Goal: Task Accomplishment & Management: Manage account settings

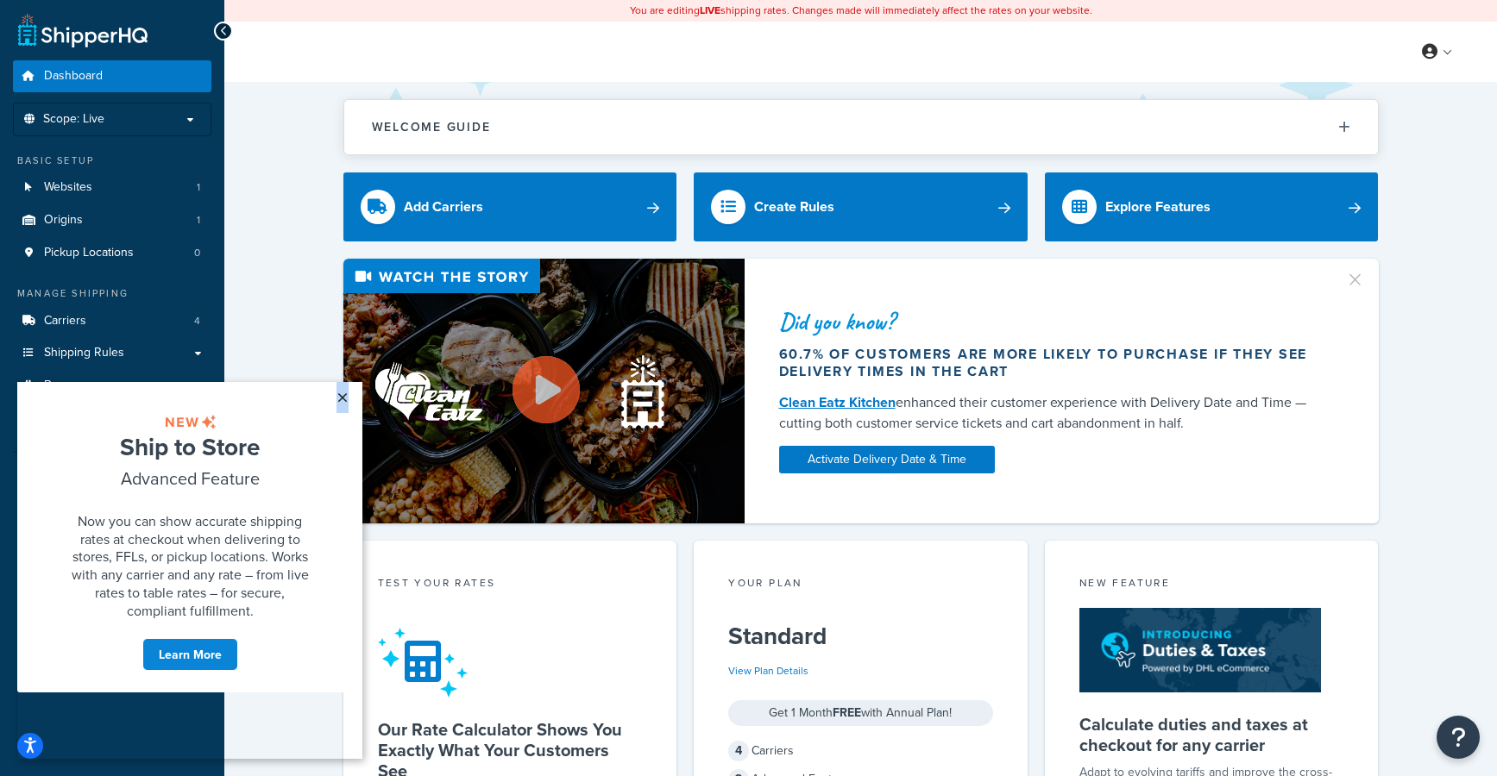
click at [342, 396] on link "×" at bounding box center [342, 397] width 30 height 31
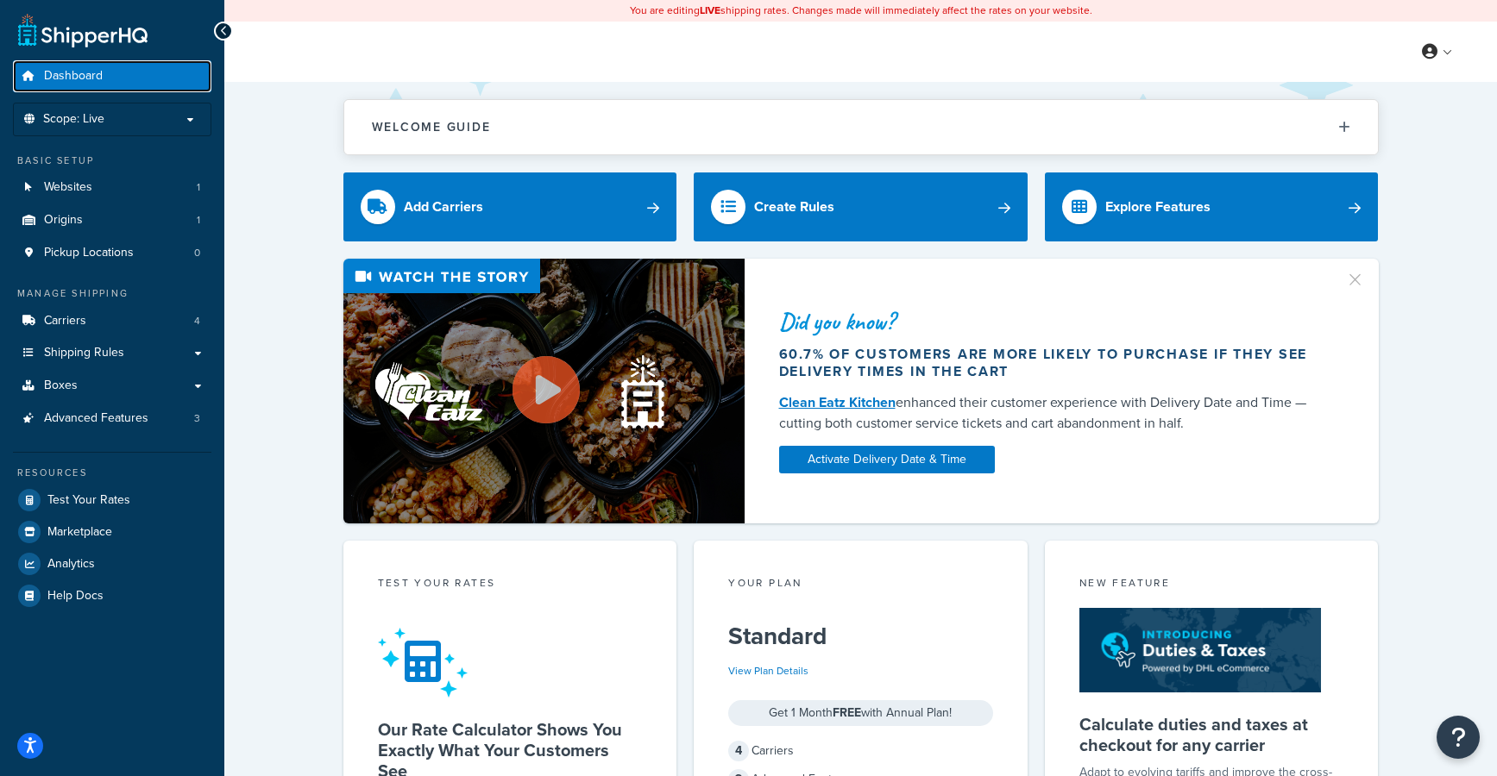
click at [73, 73] on span "Dashboard" at bounding box center [73, 76] width 59 height 15
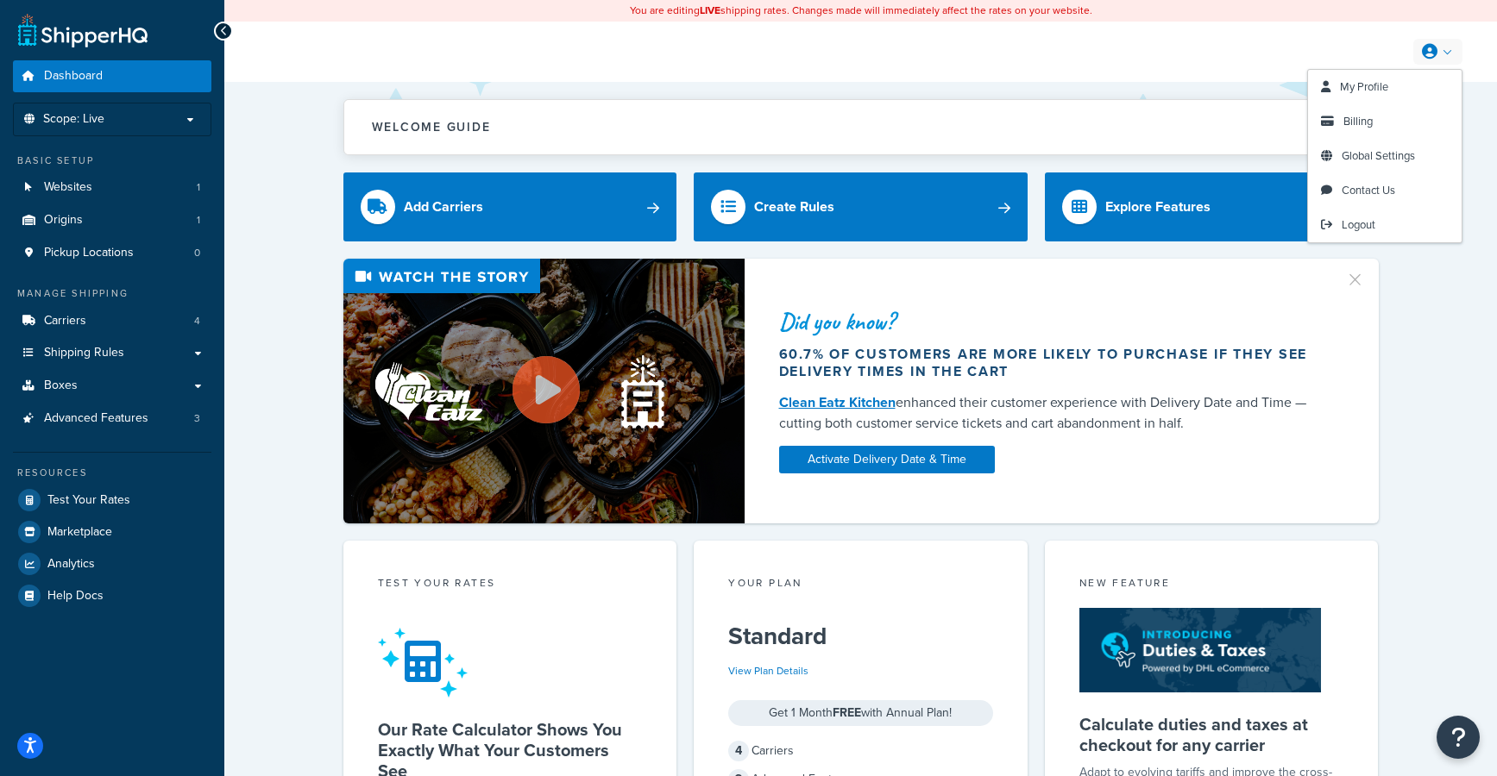
click at [1429, 51] on icon at bounding box center [1430, 52] width 16 height 16
click at [1362, 123] on span "Billing" at bounding box center [1357, 121] width 29 height 16
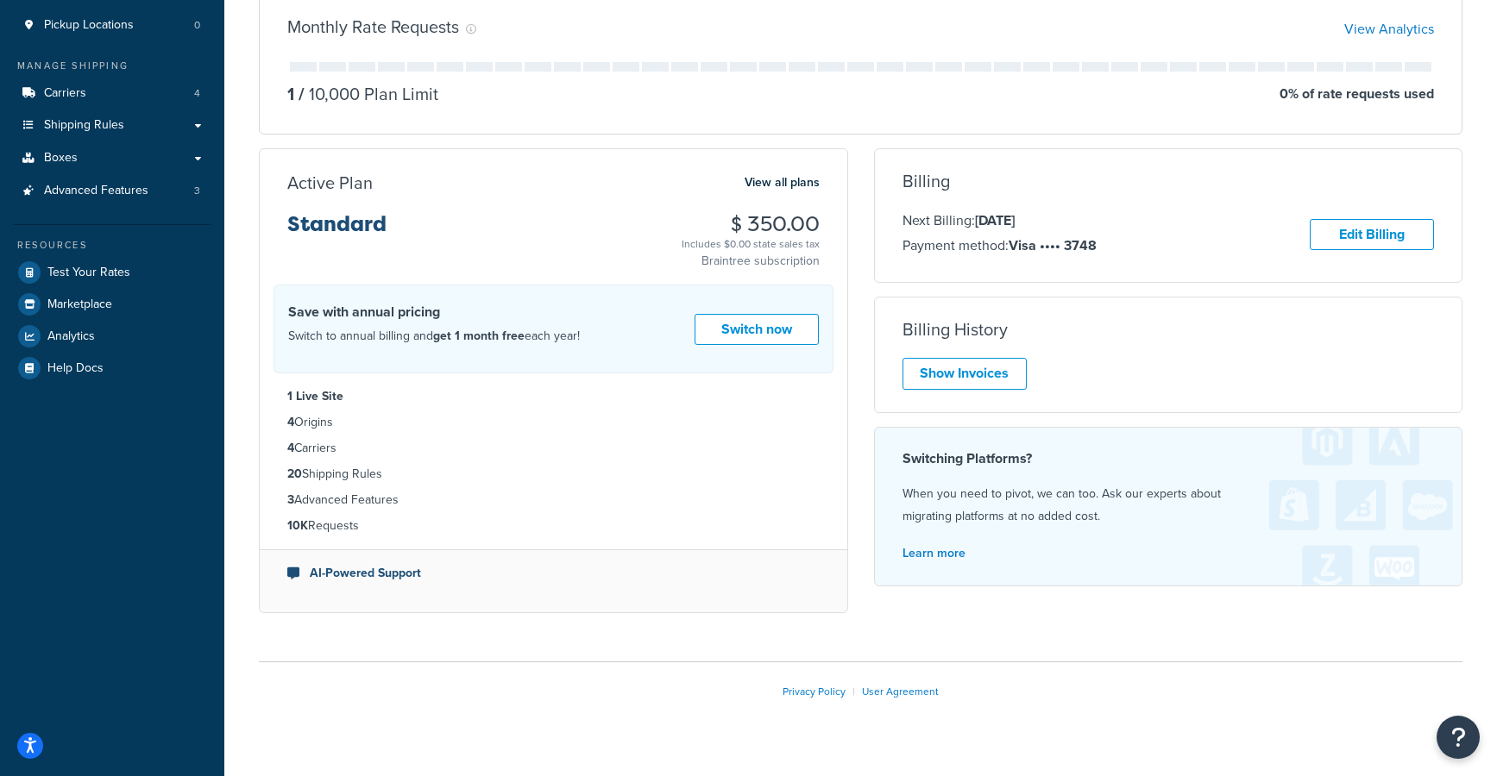
scroll to position [259, 0]
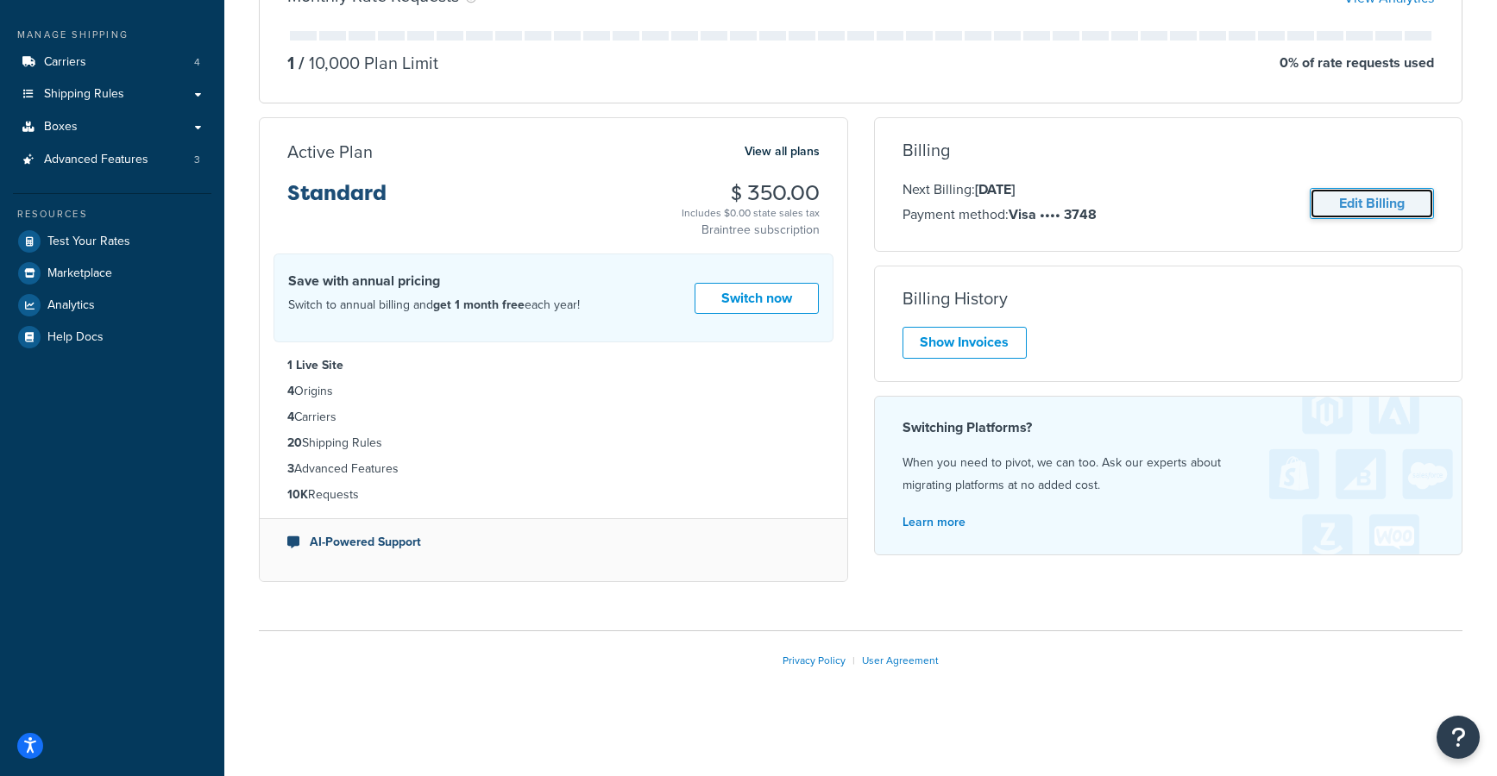
click at [1366, 205] on link "Edit Billing" at bounding box center [1372, 204] width 124 height 32
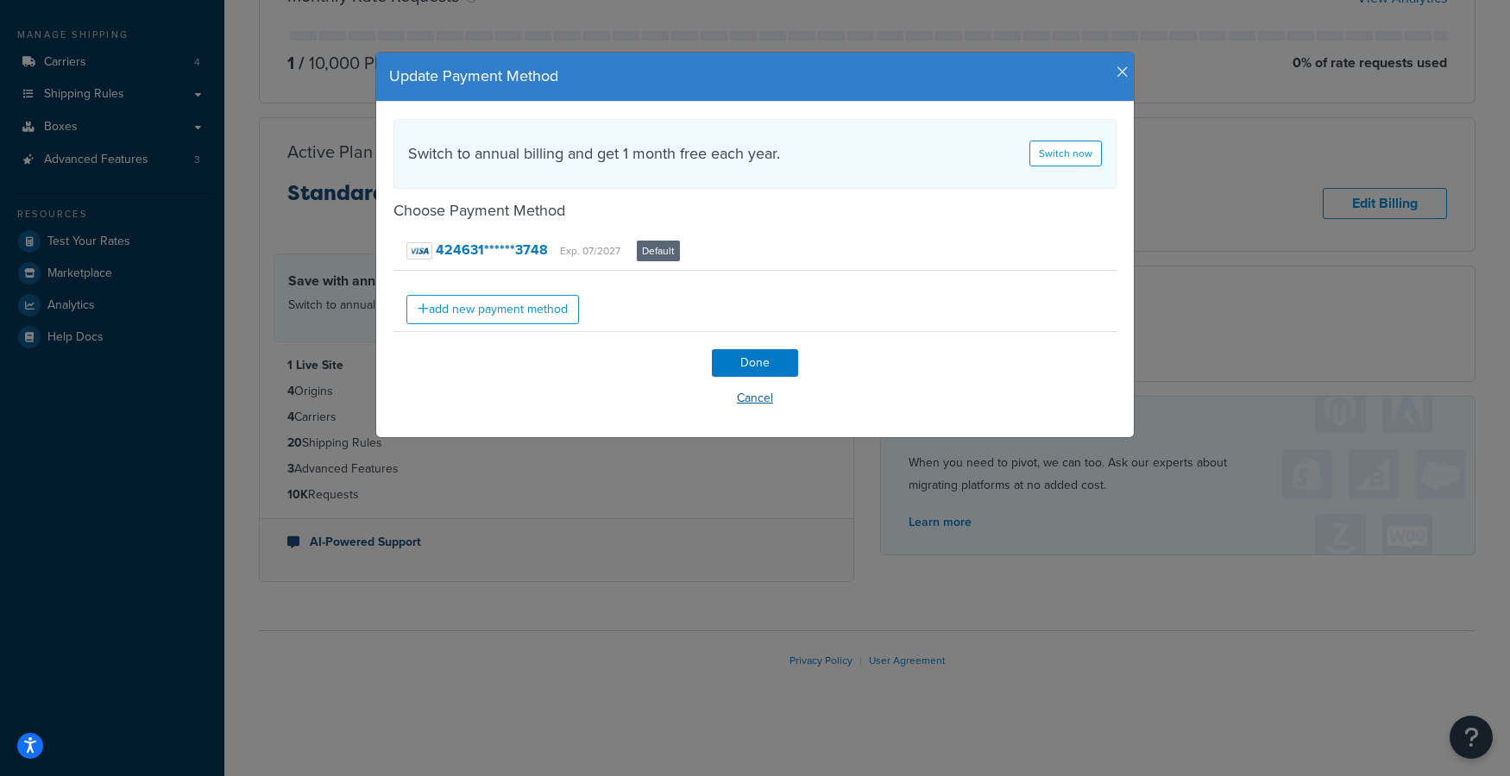
click at [763, 405] on button "Cancel" at bounding box center [754, 399] width 723 height 26
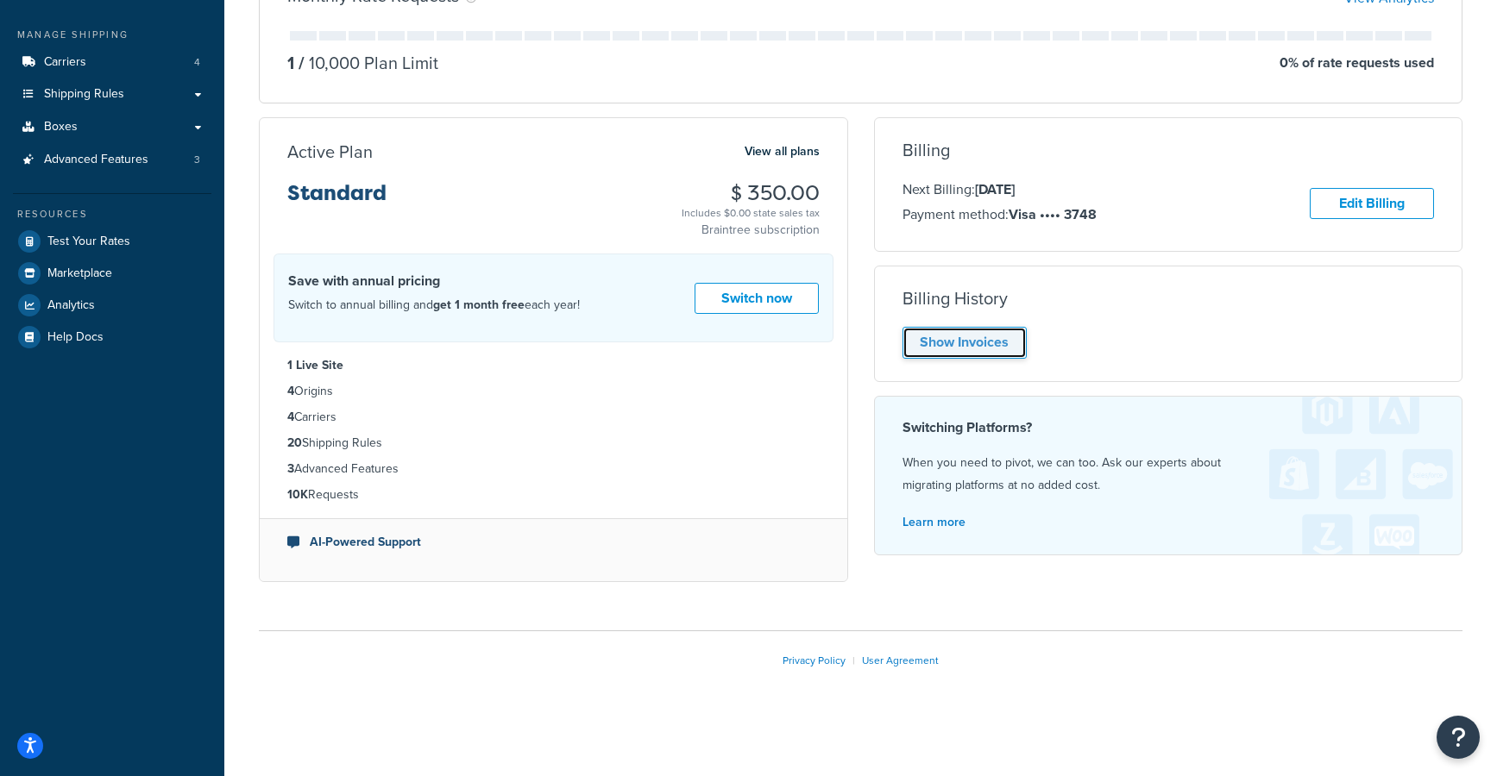
click at [998, 352] on link "Show Invoices" at bounding box center [964, 343] width 124 height 32
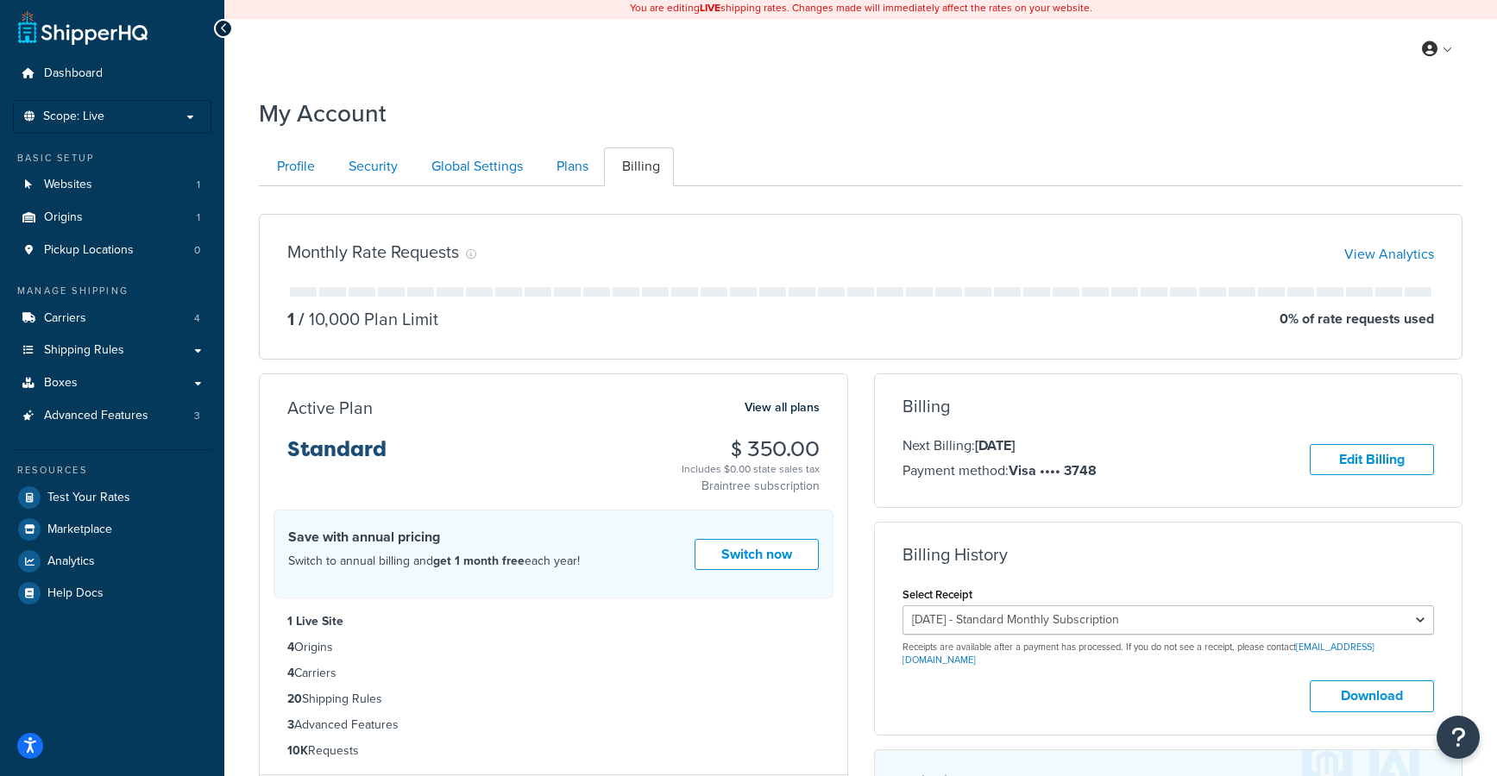
scroll to position [0, 0]
click at [569, 171] on link "Plans" at bounding box center [570, 169] width 64 height 39
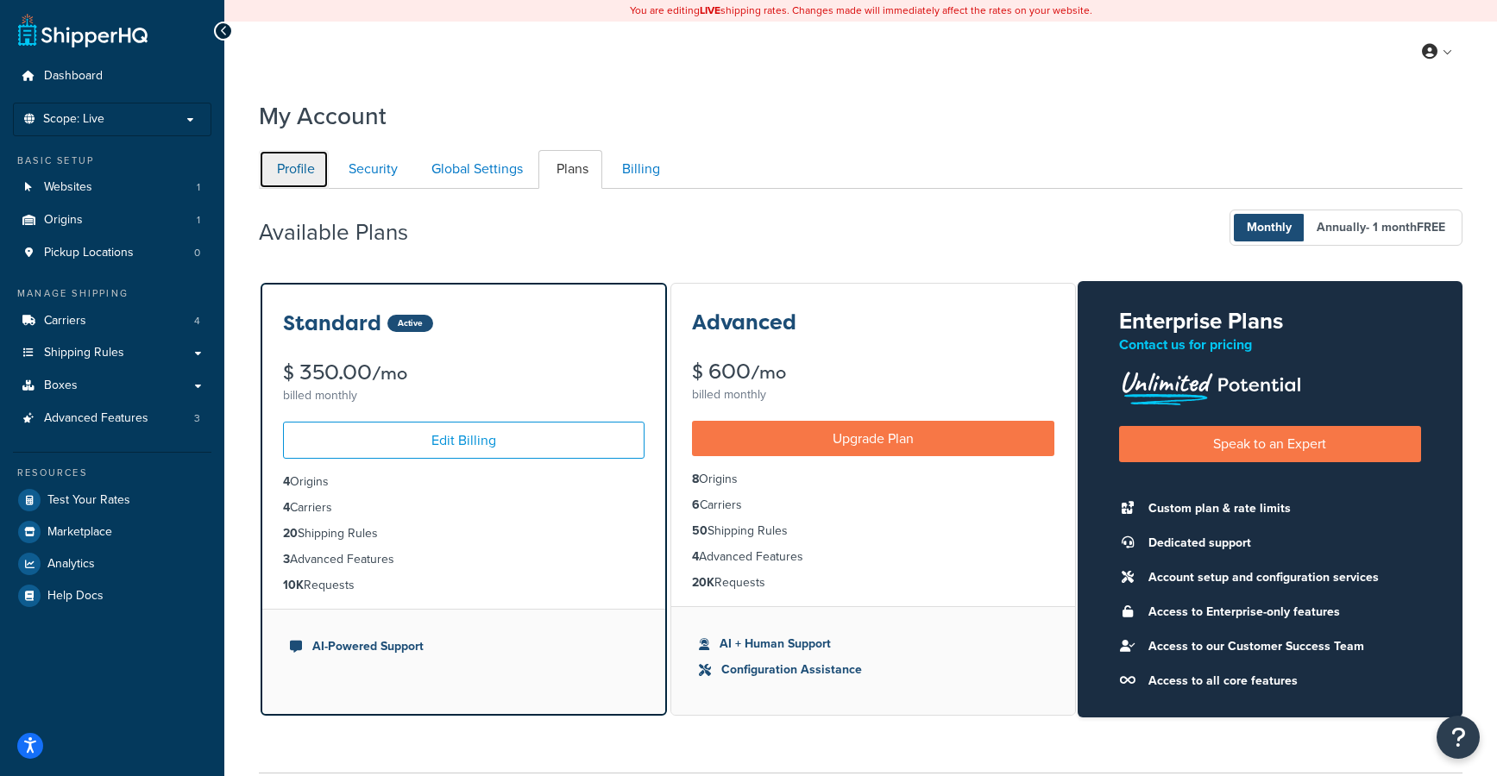
click at [314, 173] on link "Profile" at bounding box center [294, 169] width 70 height 39
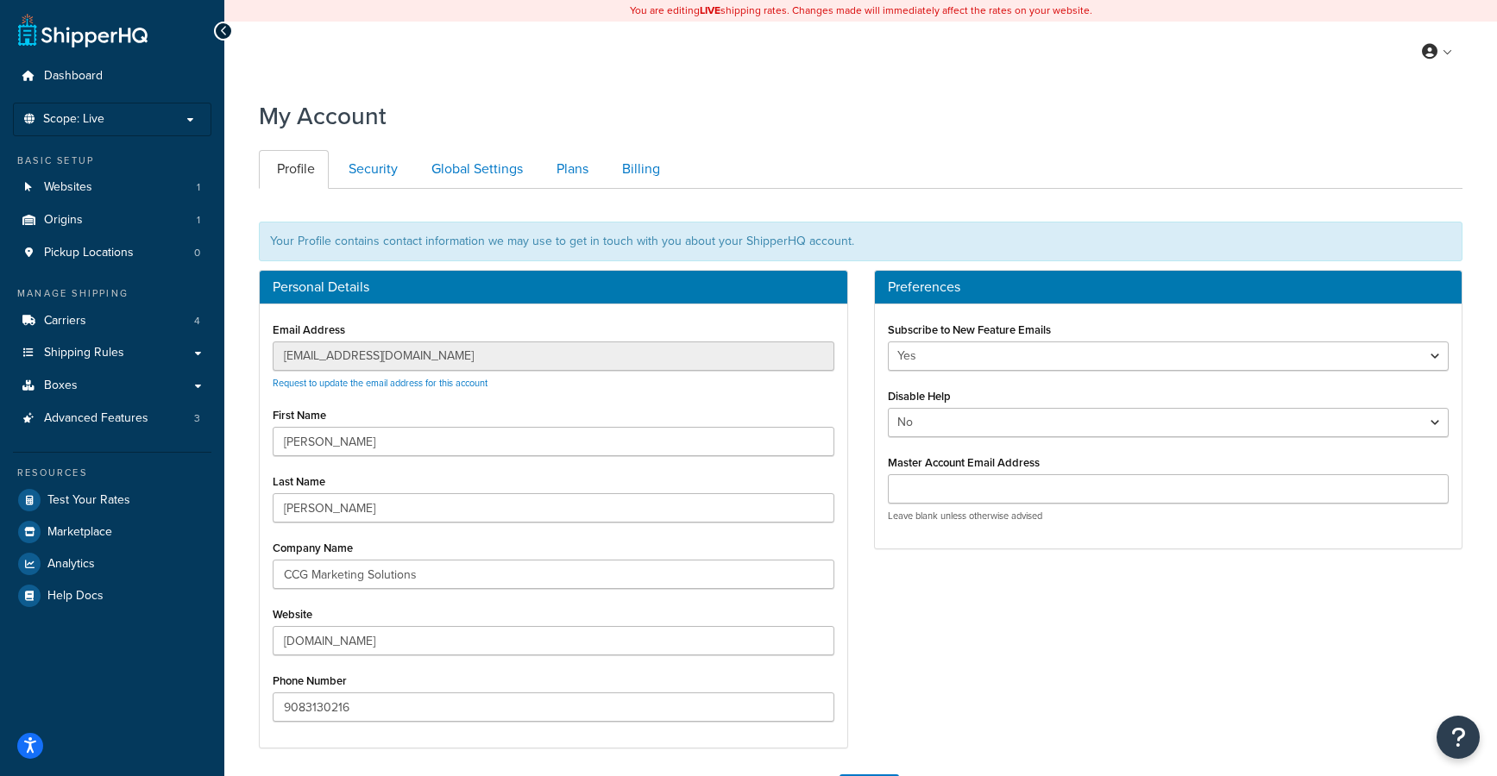
scroll to position [189, 0]
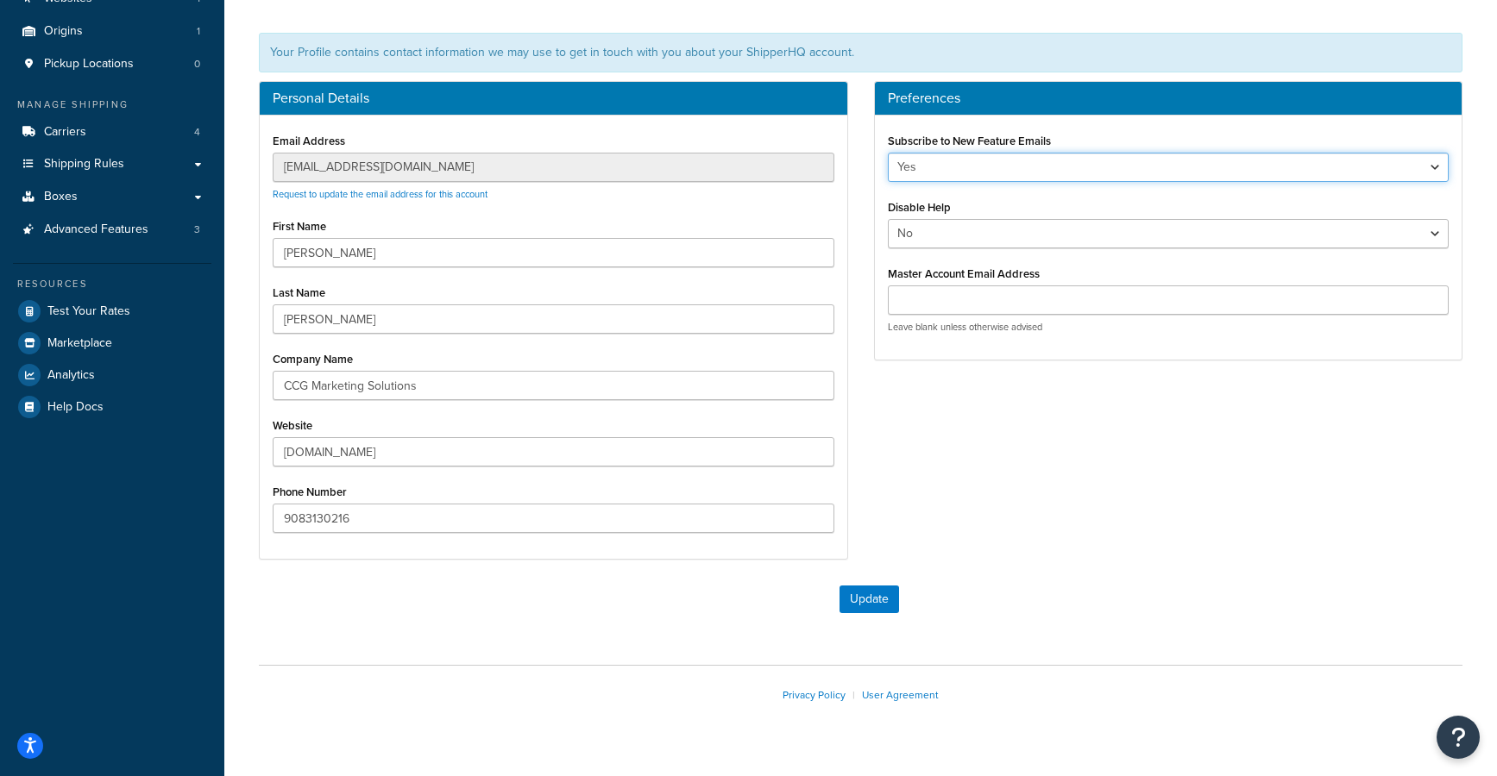
click at [1438, 166] on select "Yes No" at bounding box center [1169, 167] width 562 height 29
select select "false"
click at [888, 153] on select "Yes No" at bounding box center [1169, 167] width 562 height 29
click at [887, 592] on button "Update" at bounding box center [869, 600] width 60 height 28
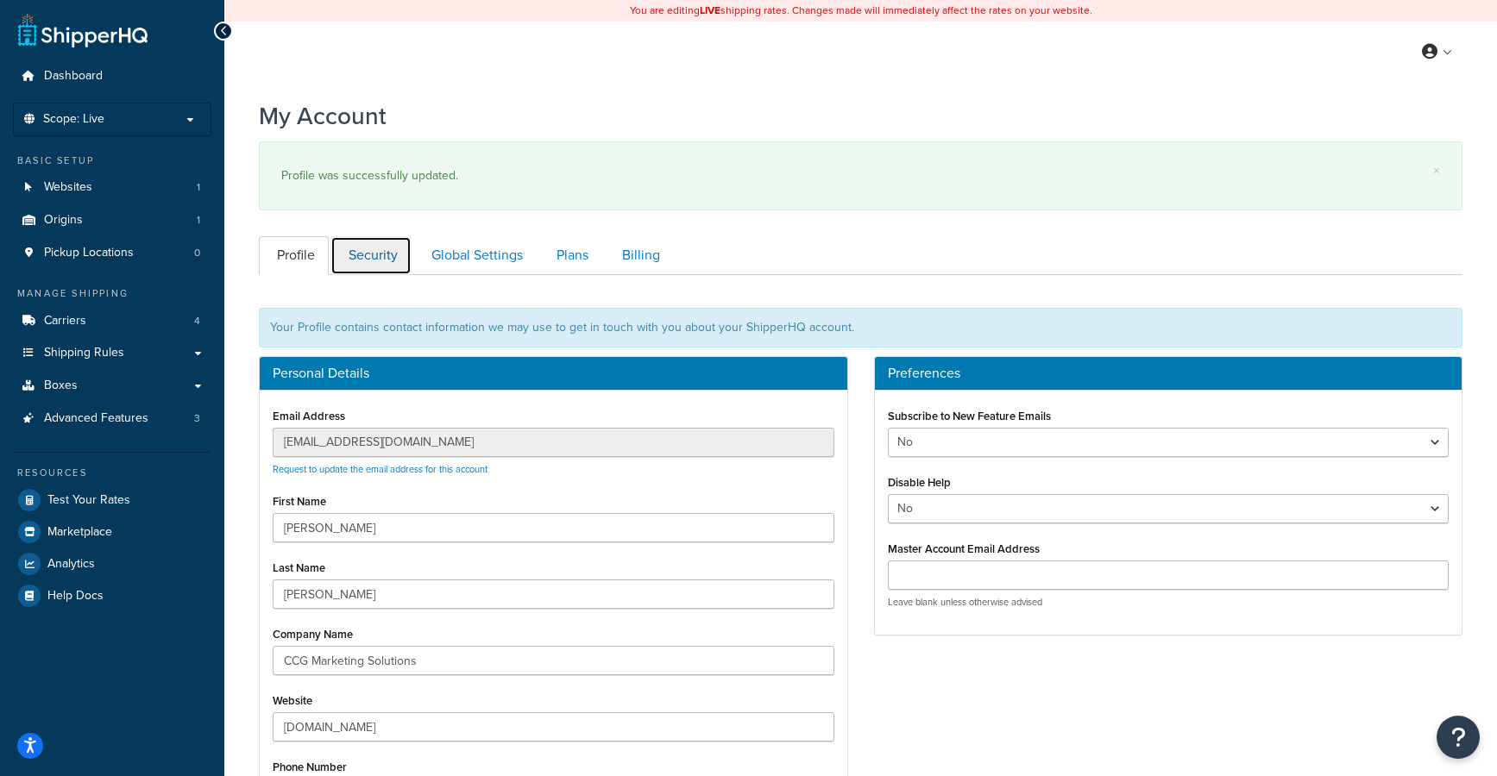
click at [379, 249] on link "Security" at bounding box center [370, 255] width 81 height 39
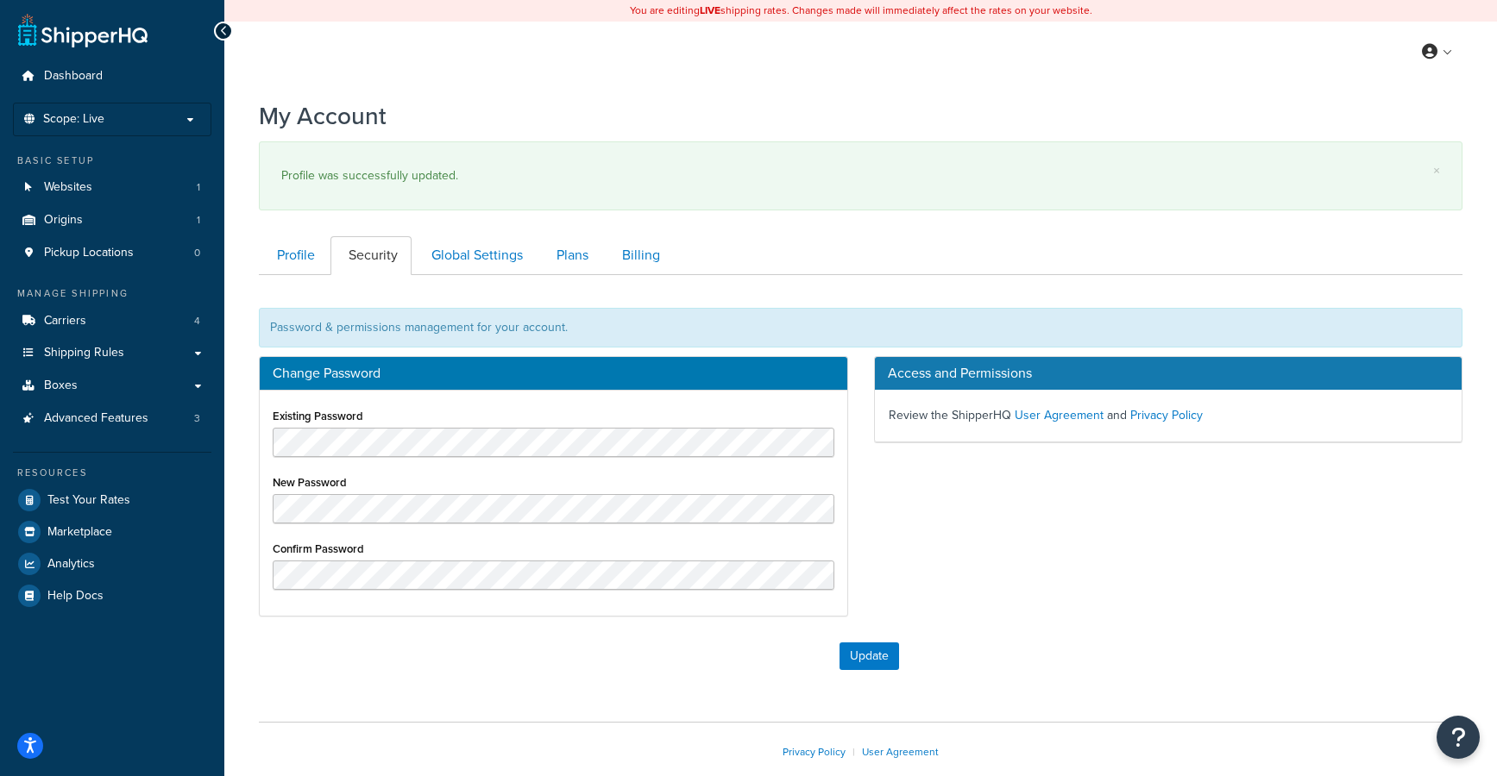
scroll to position [91, 0]
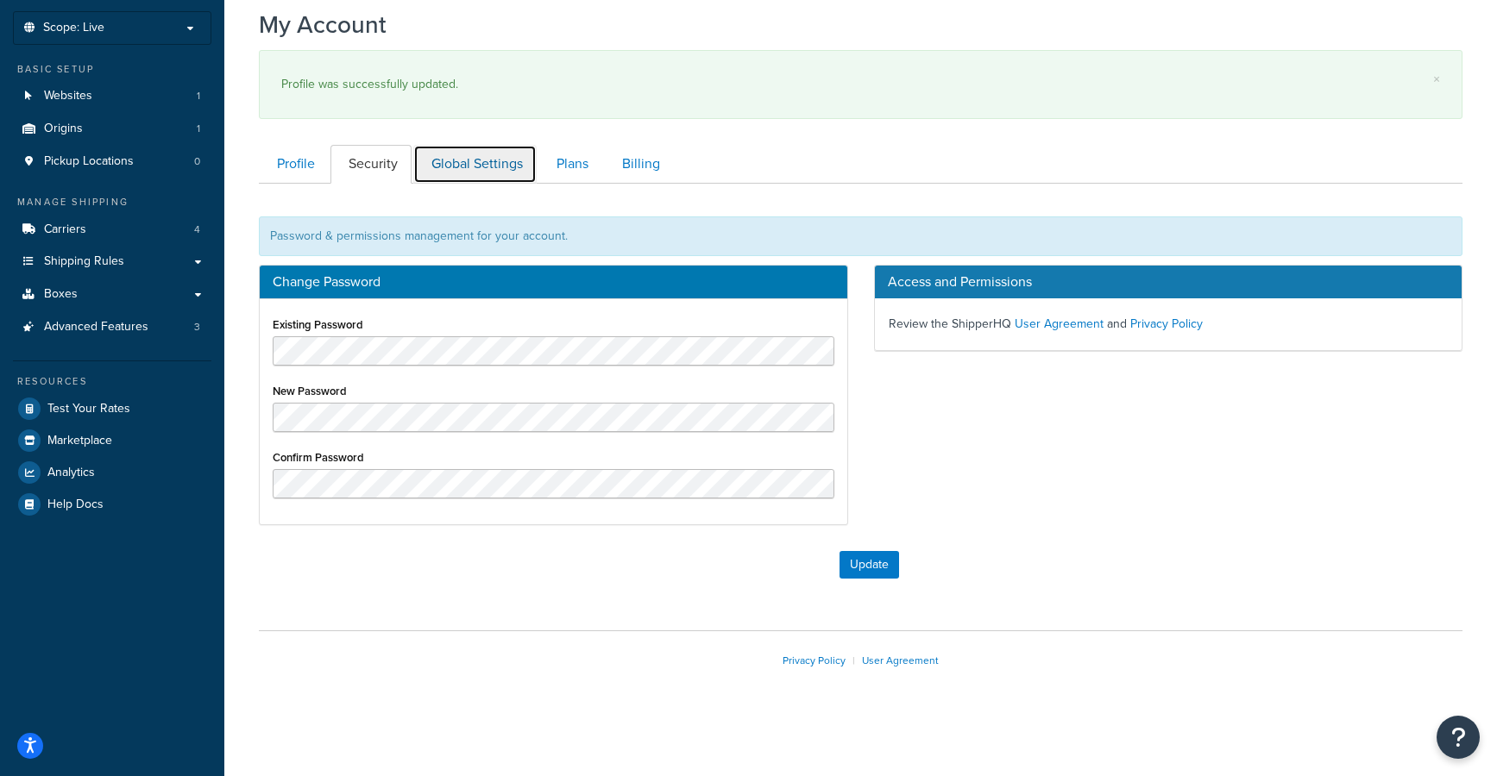
click at [474, 158] on link "Global Settings" at bounding box center [474, 164] width 123 height 39
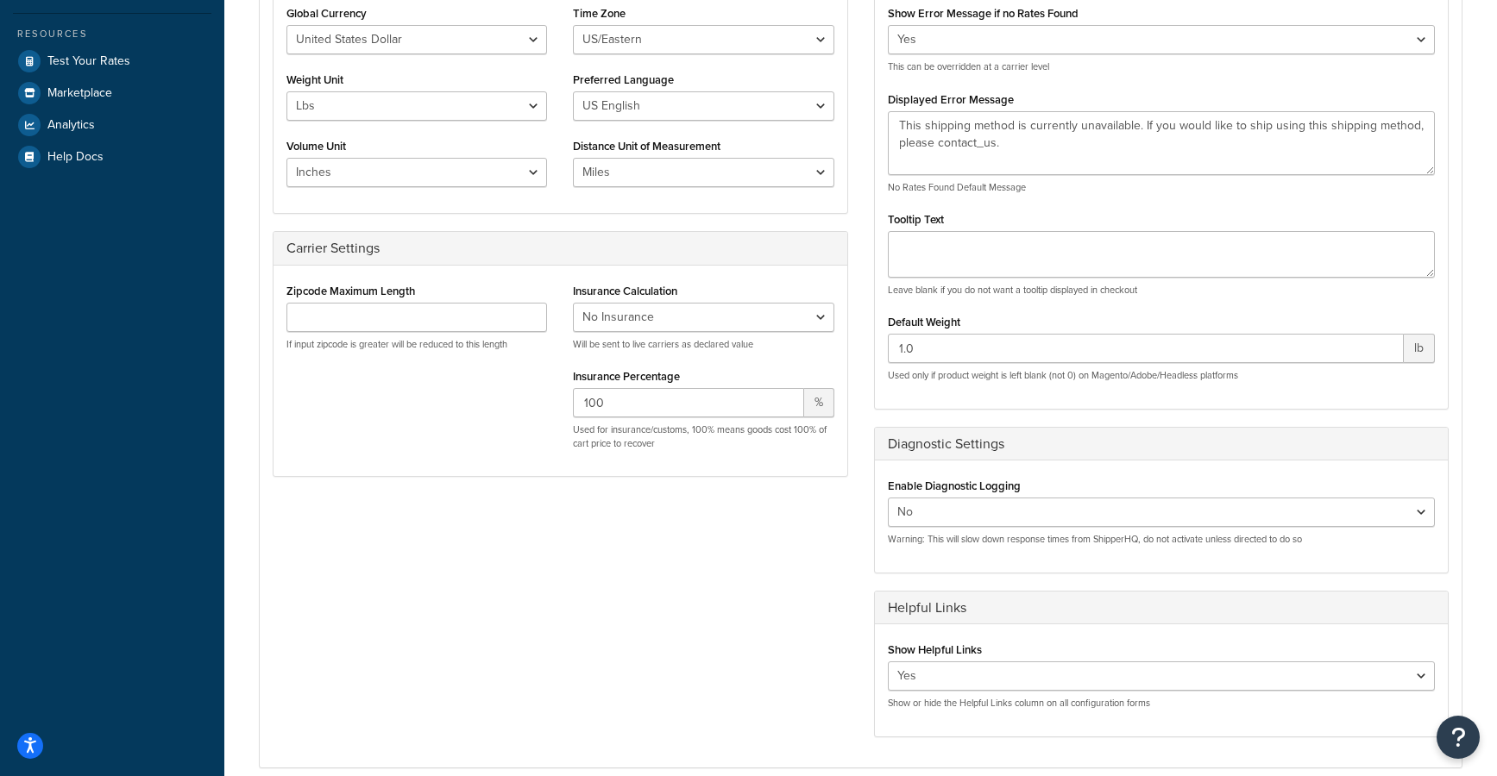
scroll to position [620, 0]
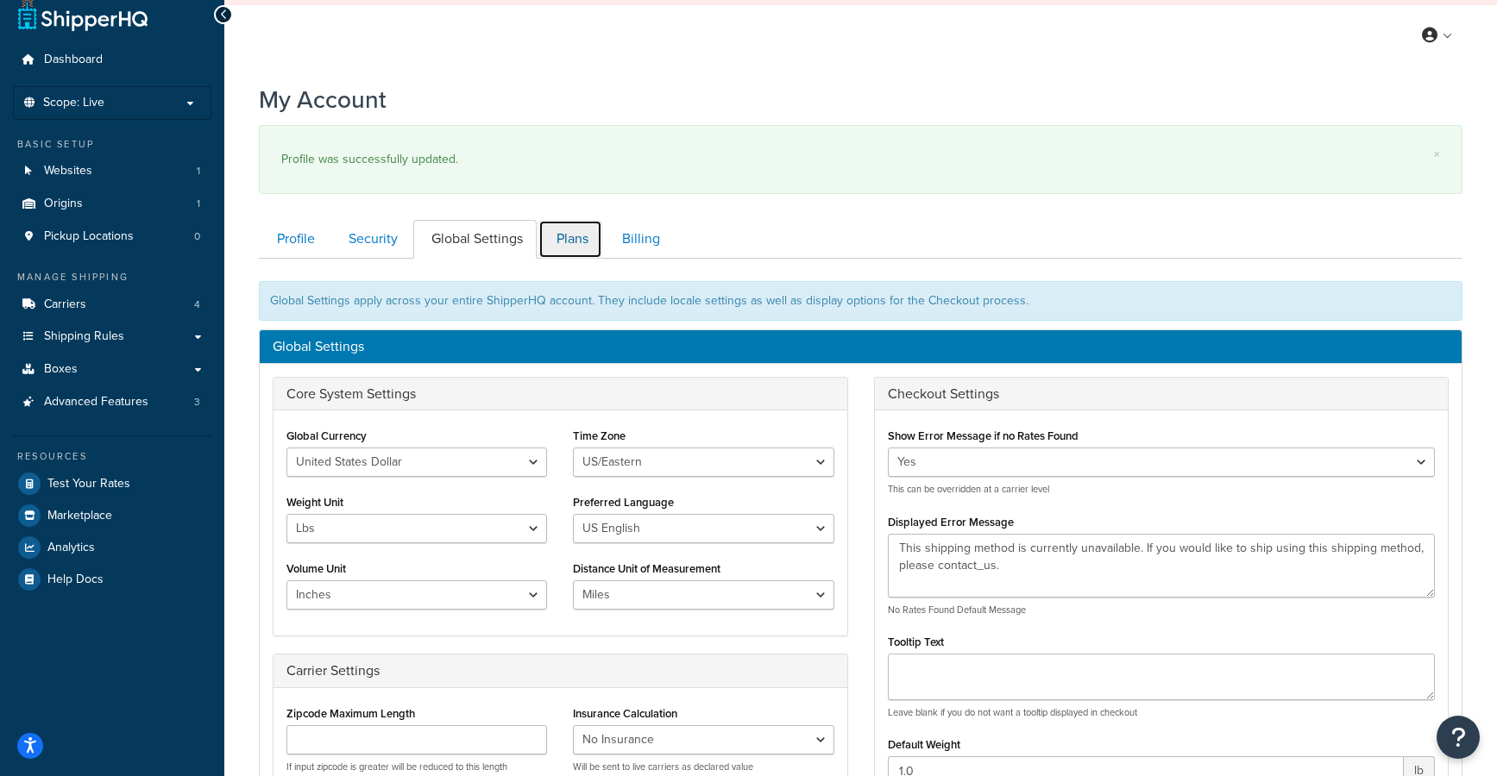
click at [572, 240] on link "Plans" at bounding box center [570, 239] width 64 height 39
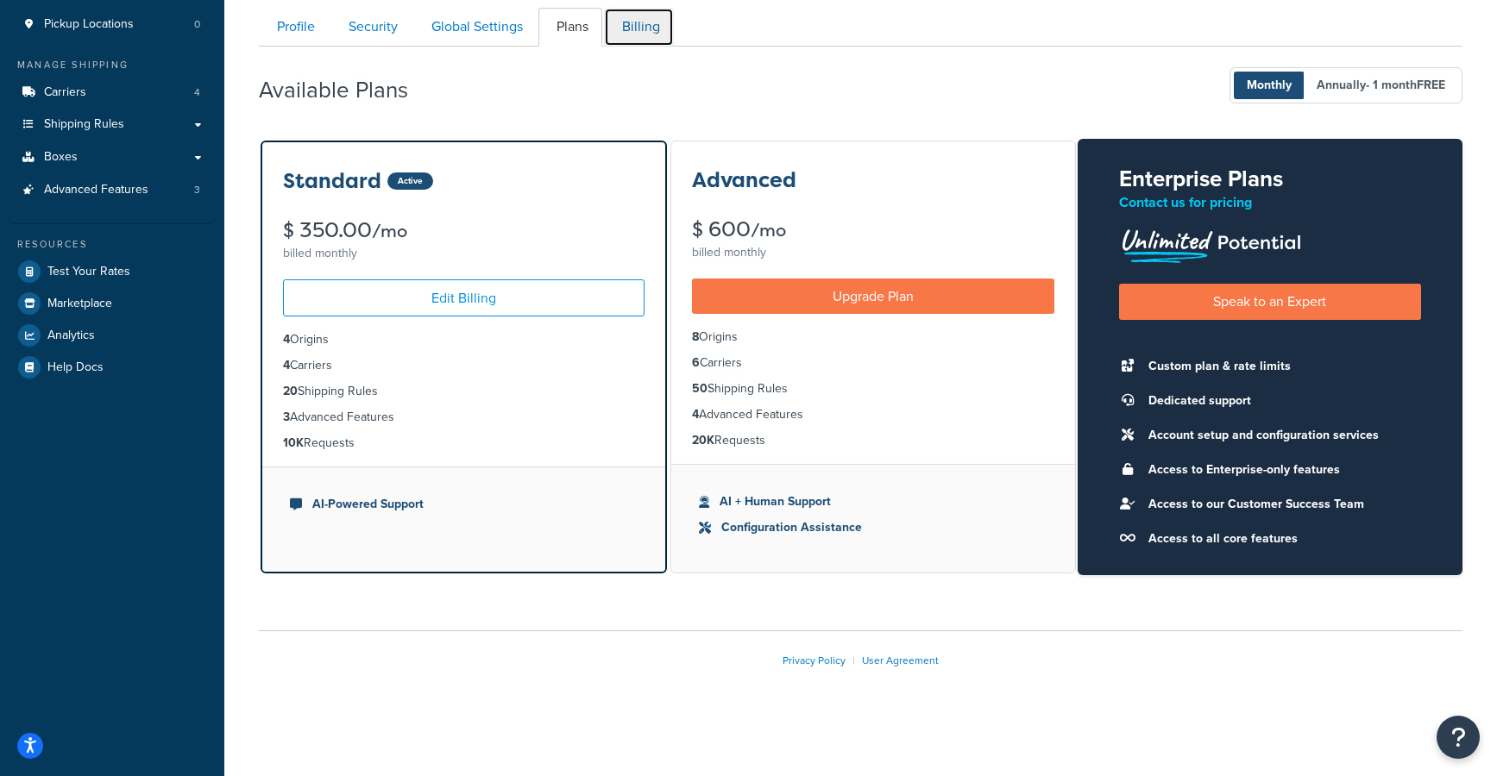
click at [649, 22] on link "Billing" at bounding box center [639, 27] width 70 height 39
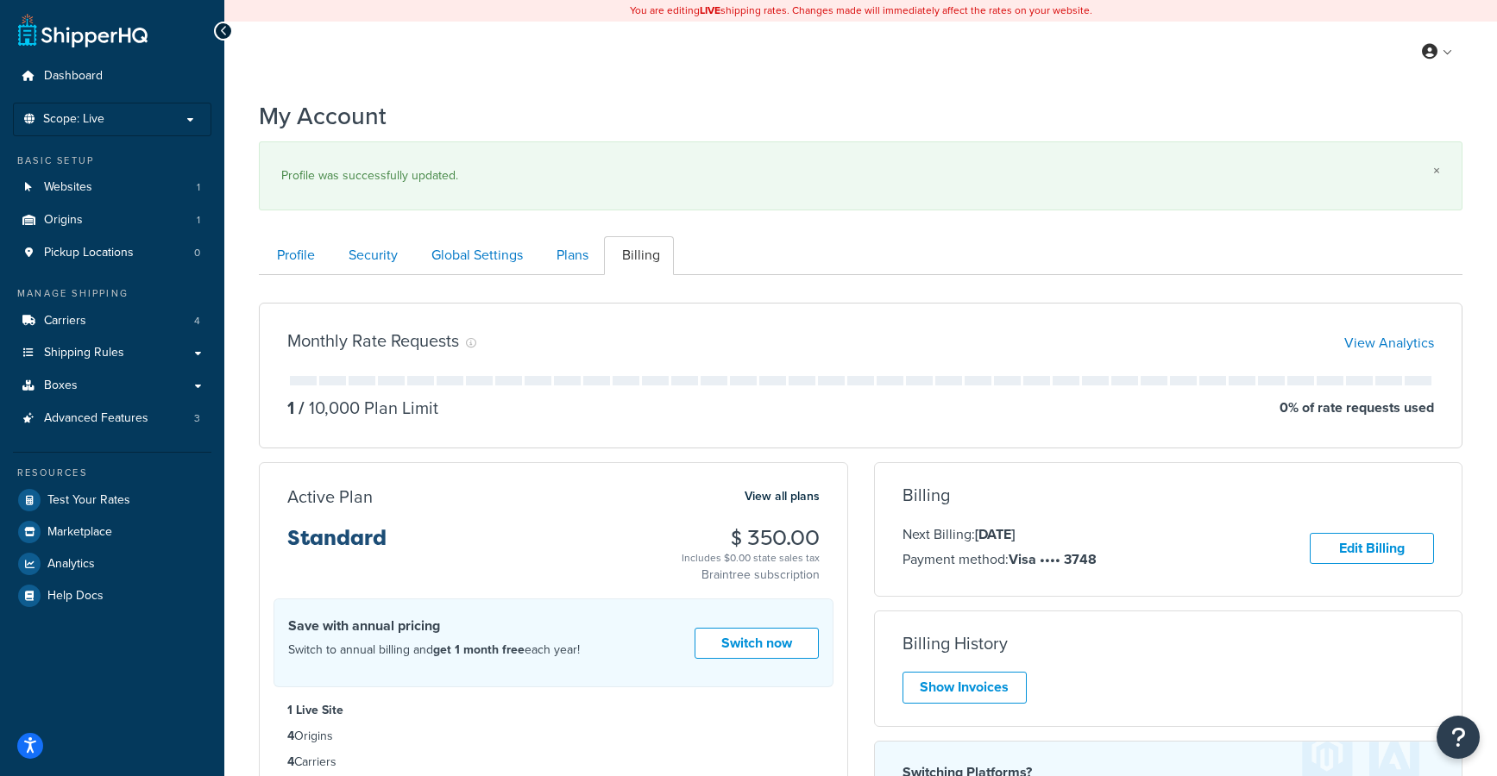
click at [1436, 171] on link "×" at bounding box center [1436, 171] width 7 height 14
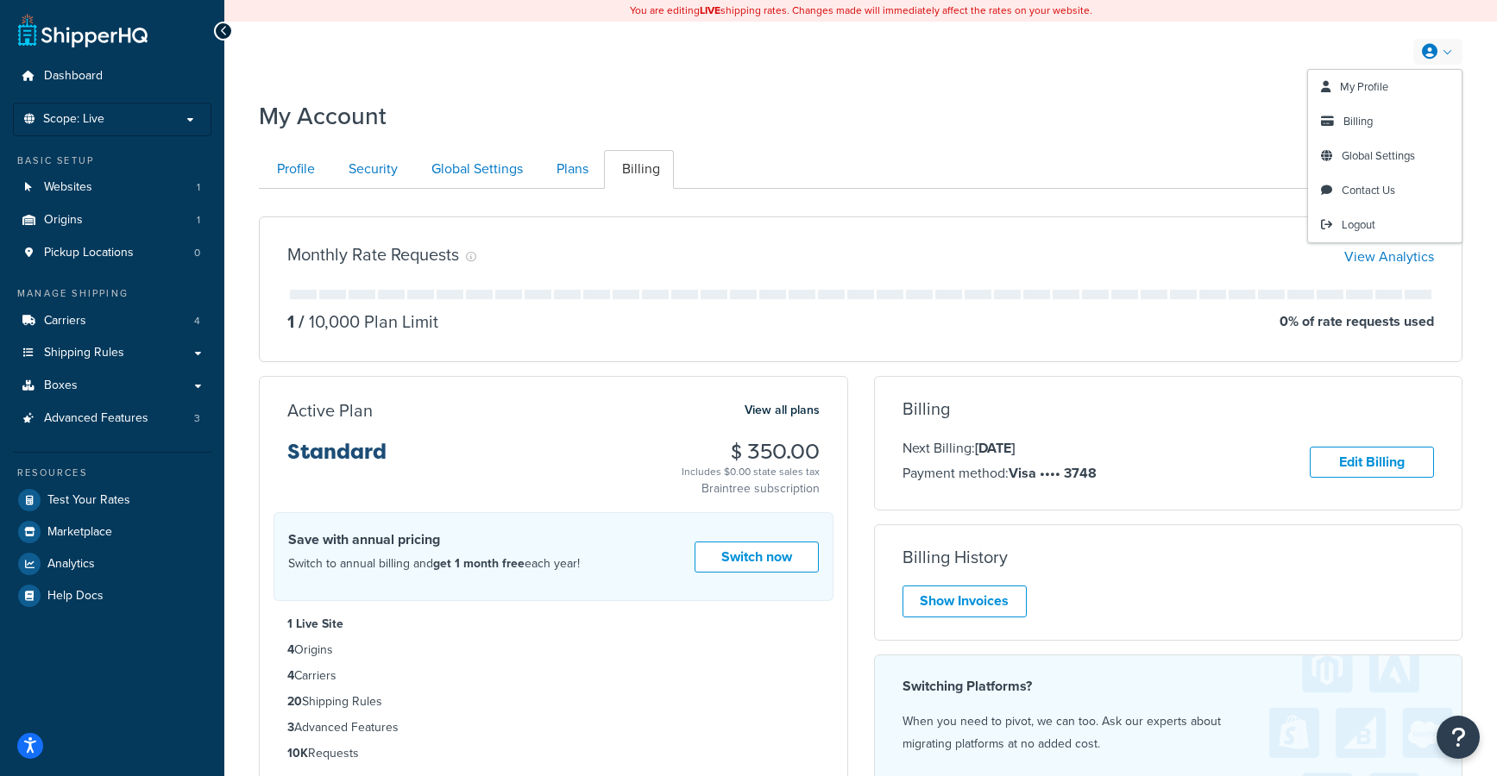
click at [1434, 55] on icon at bounding box center [1430, 52] width 16 height 16
click at [1366, 148] on span "Global Settings" at bounding box center [1377, 156] width 73 height 16
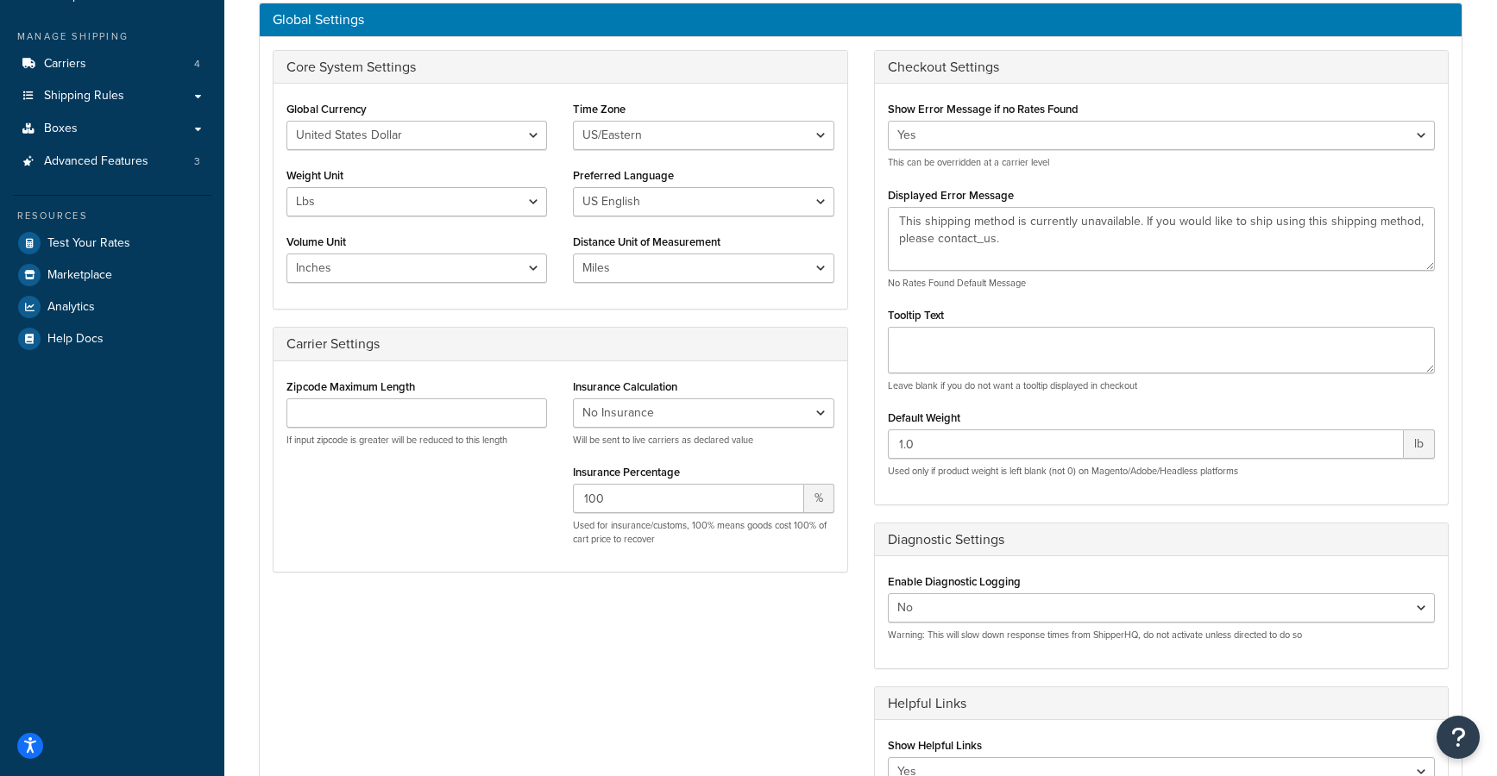
scroll to position [259, 0]
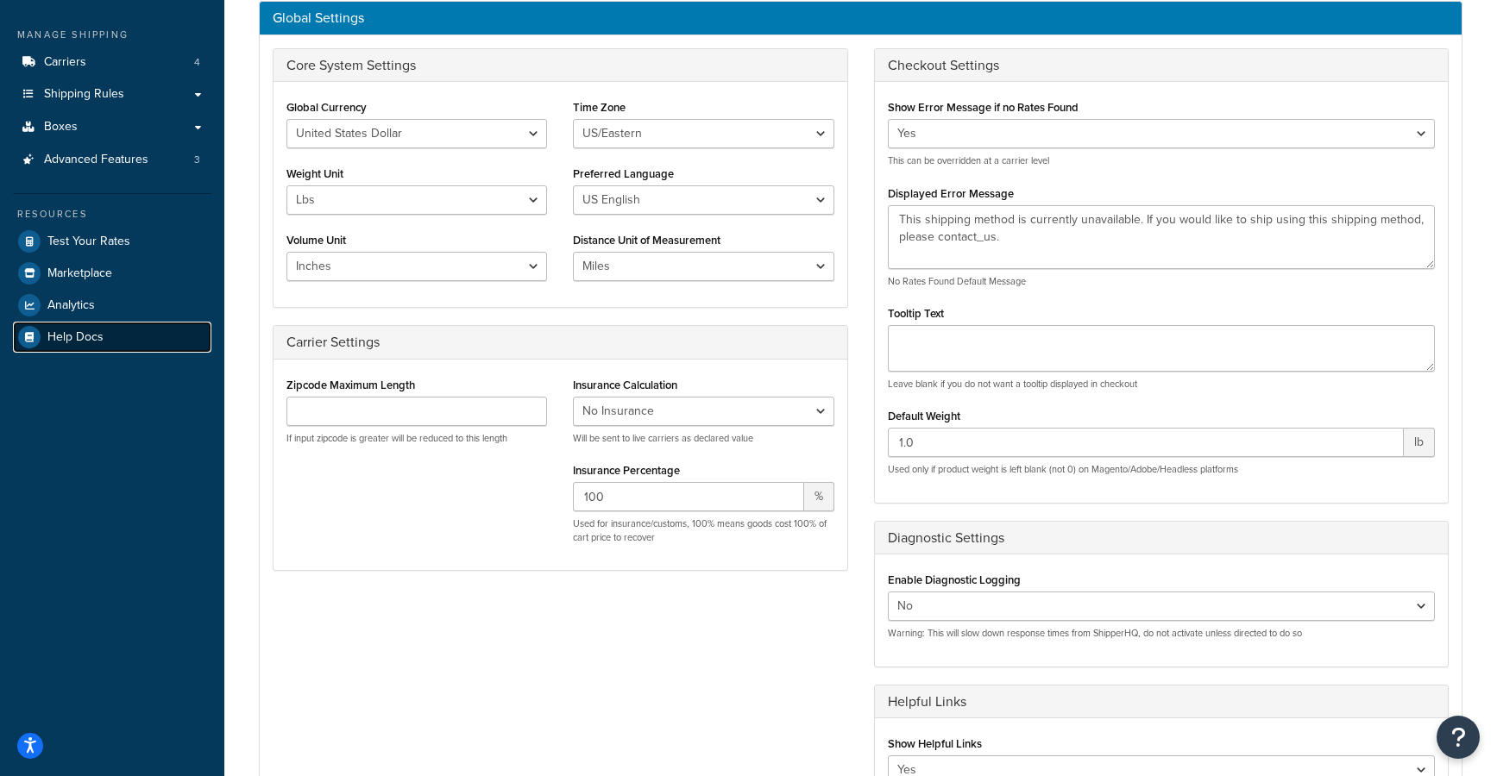
click at [53, 336] on span "Help Docs" at bounding box center [75, 337] width 56 height 15
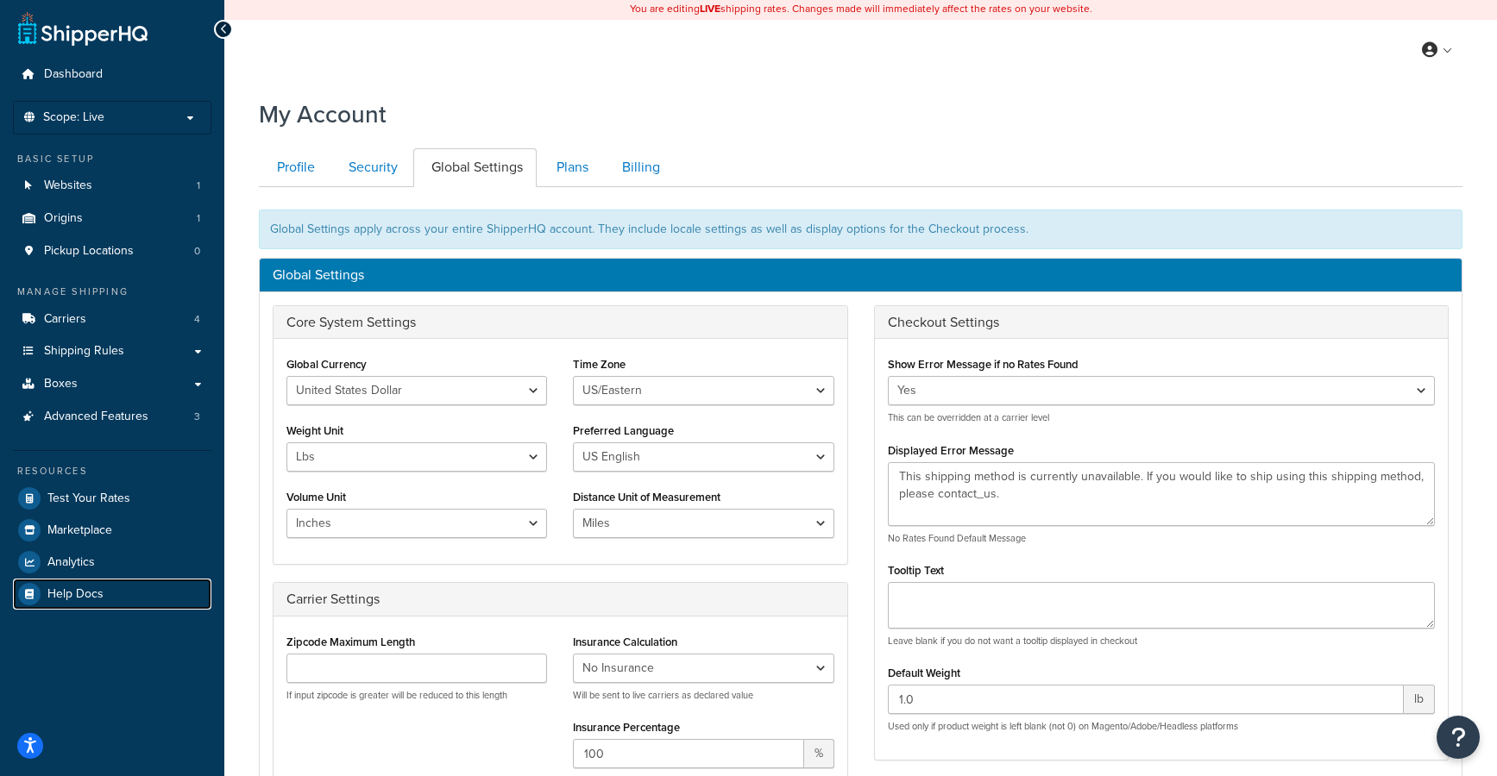
scroll to position [0, 0]
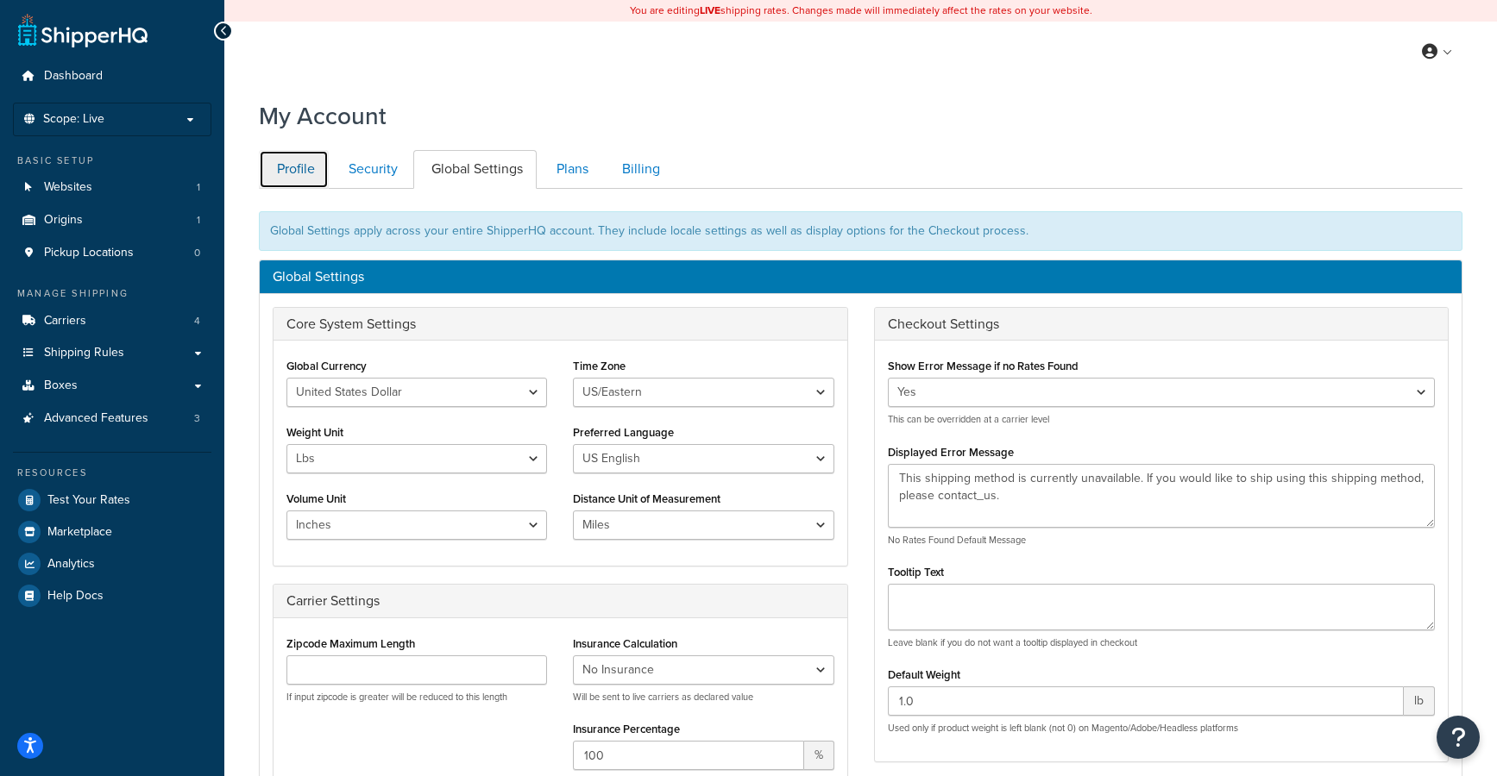
click at [298, 164] on link "Profile" at bounding box center [294, 169] width 70 height 39
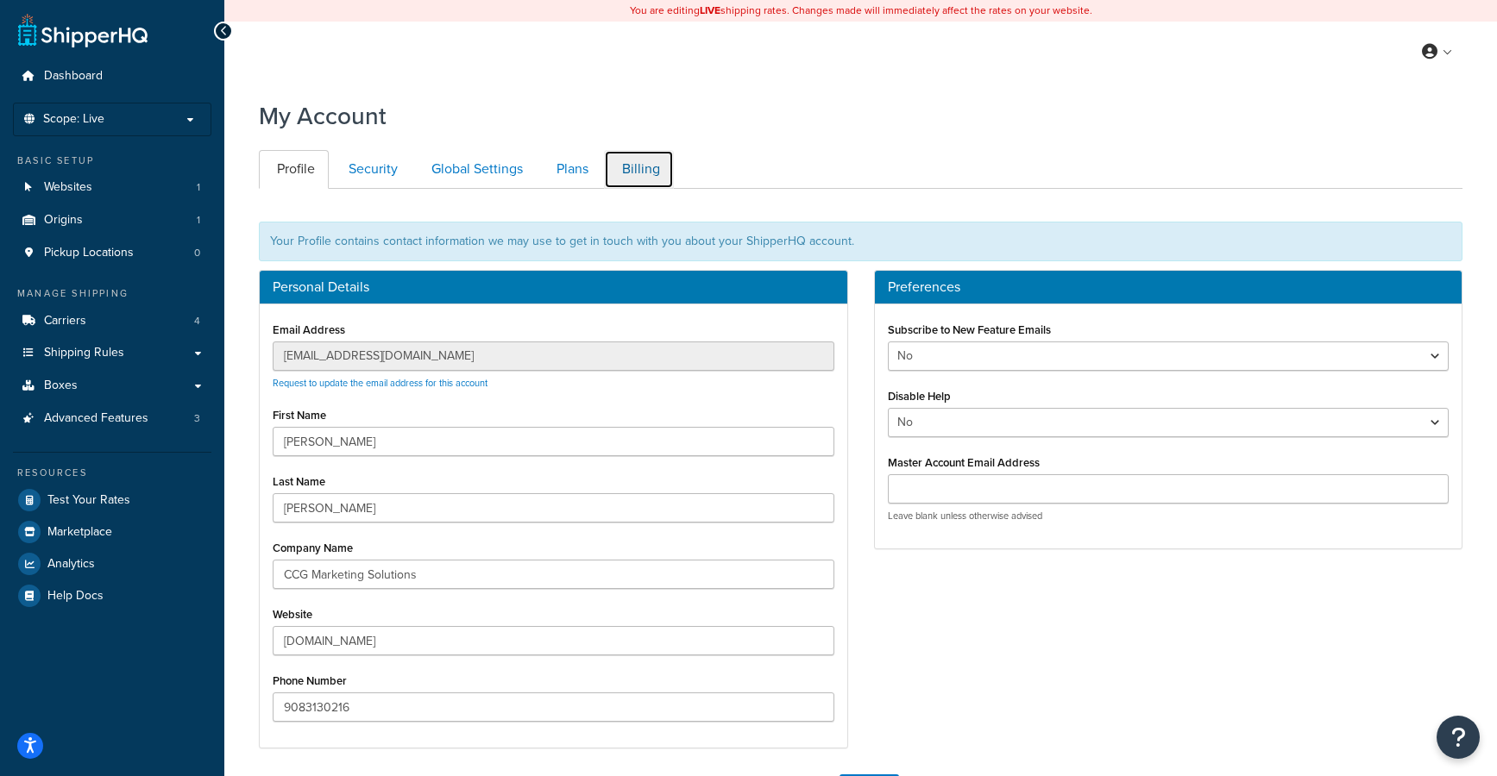
click at [631, 163] on link "Billing" at bounding box center [639, 169] width 70 height 39
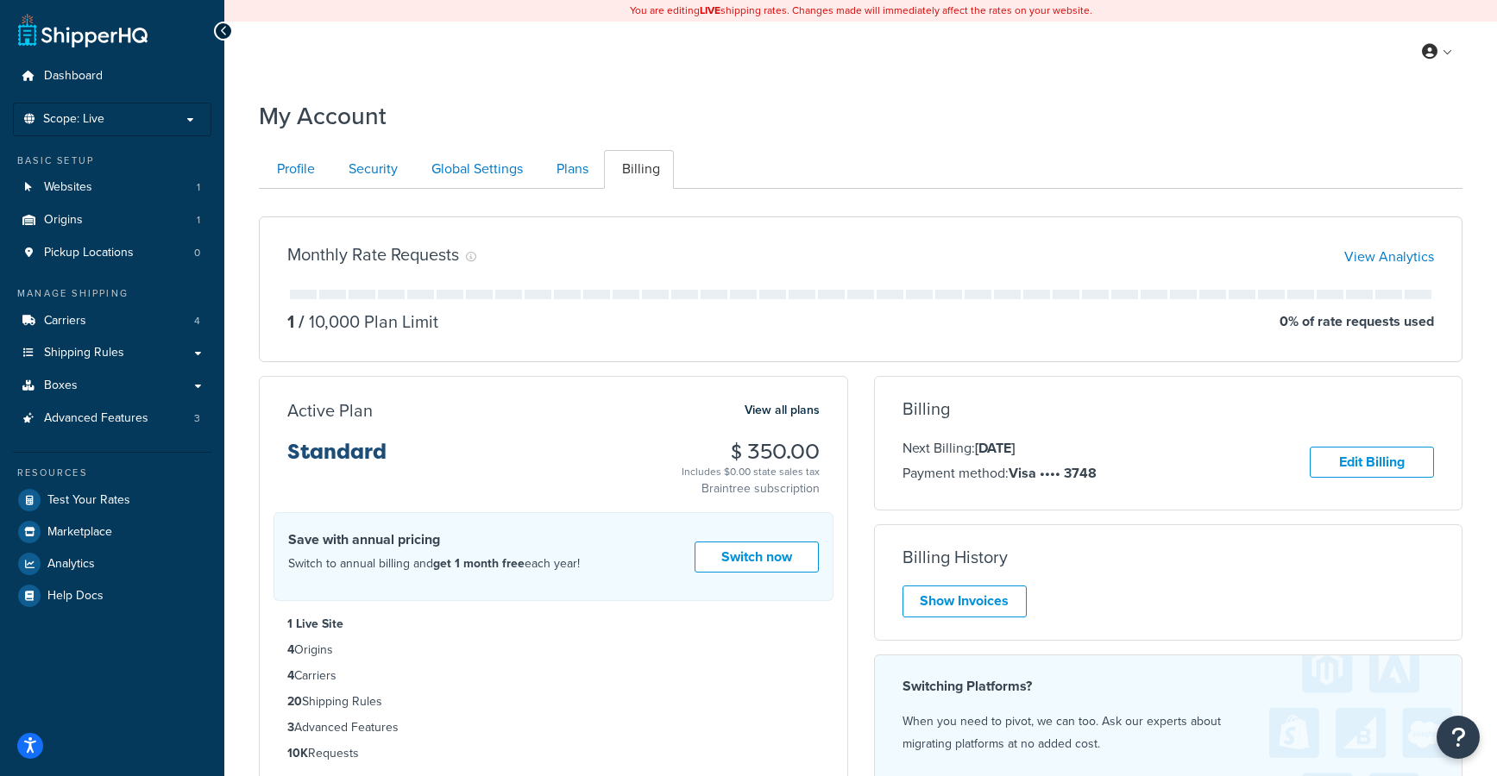
scroll to position [189, 0]
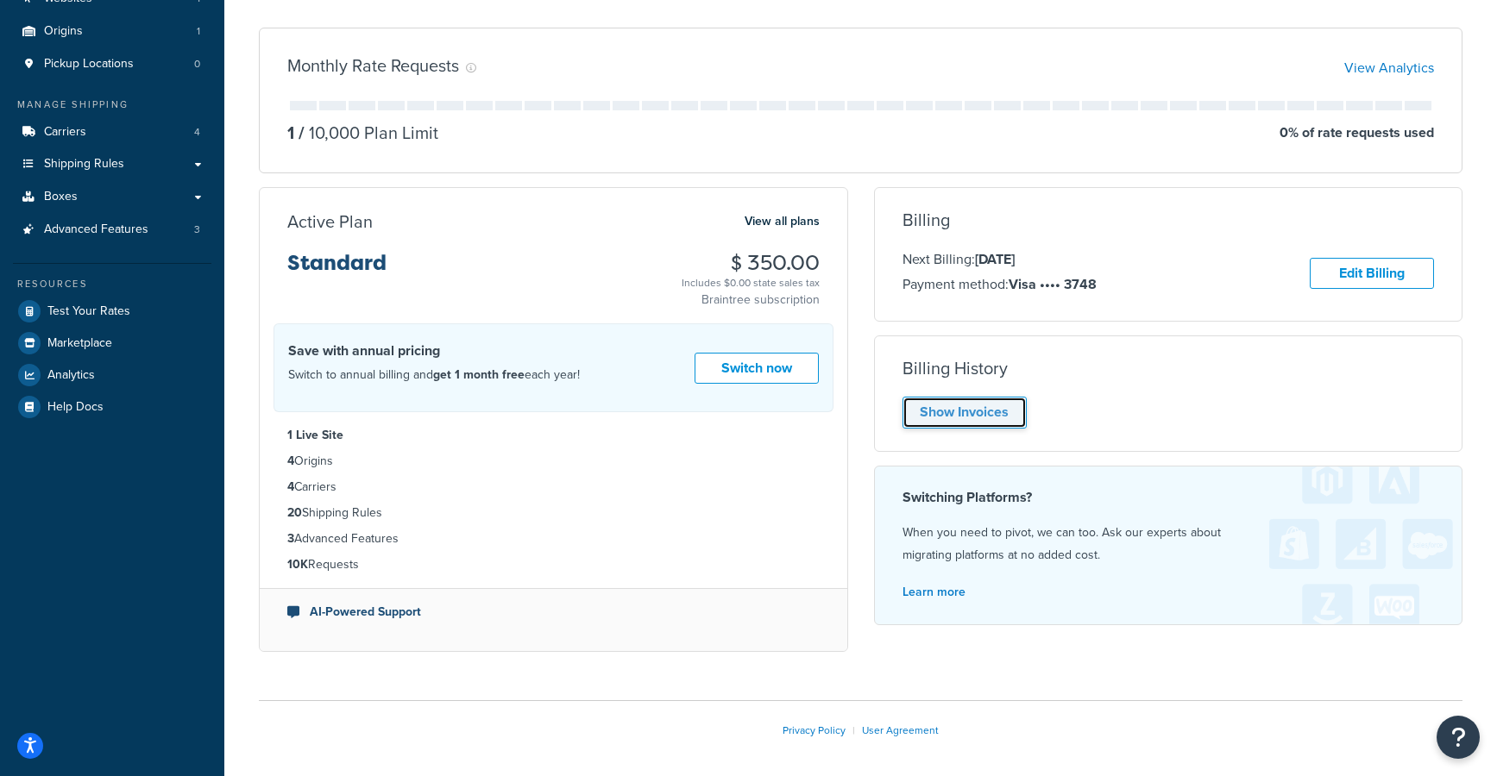
click at [1012, 407] on link "Show Invoices" at bounding box center [964, 413] width 124 height 32
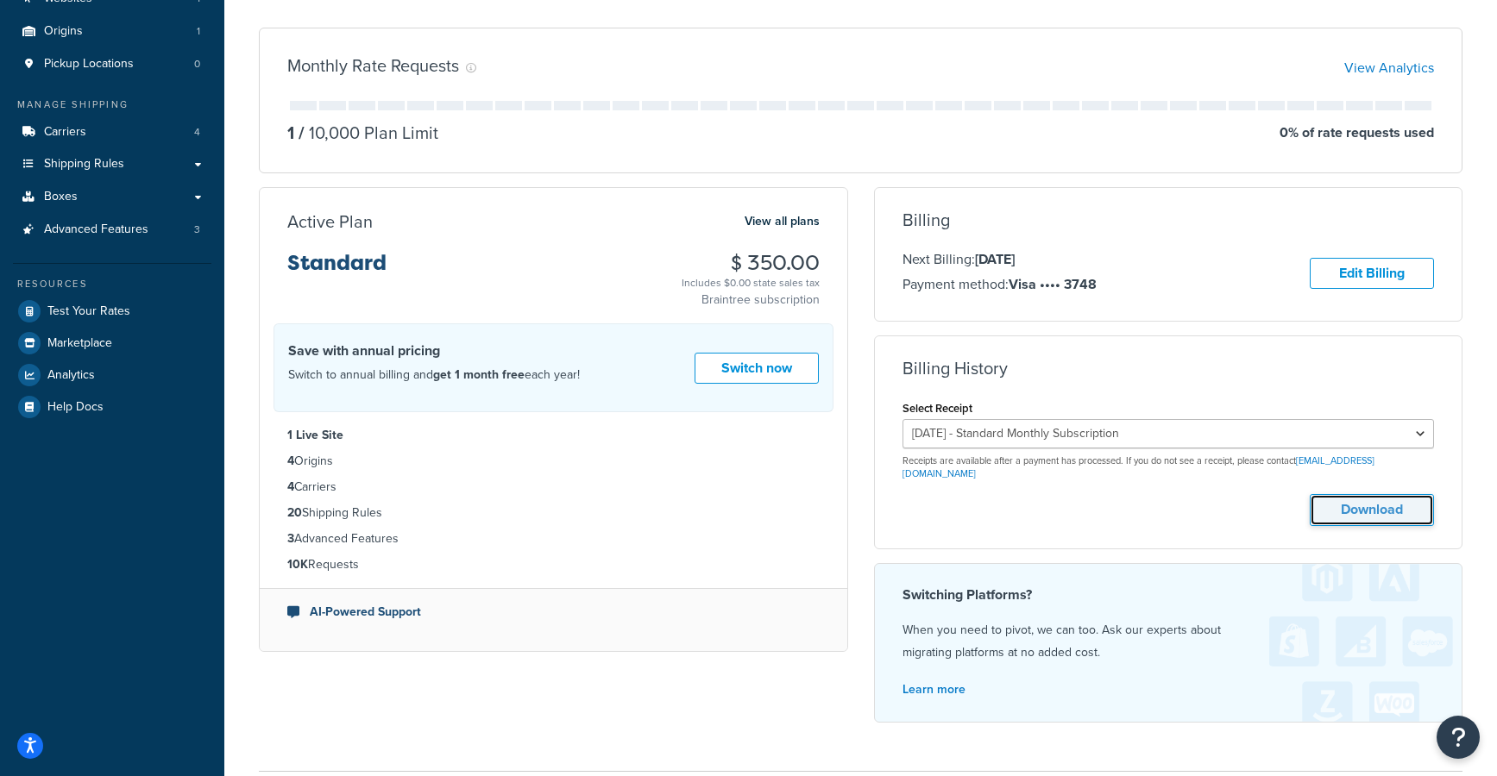
click at [1365, 502] on button "Download" at bounding box center [1372, 510] width 124 height 32
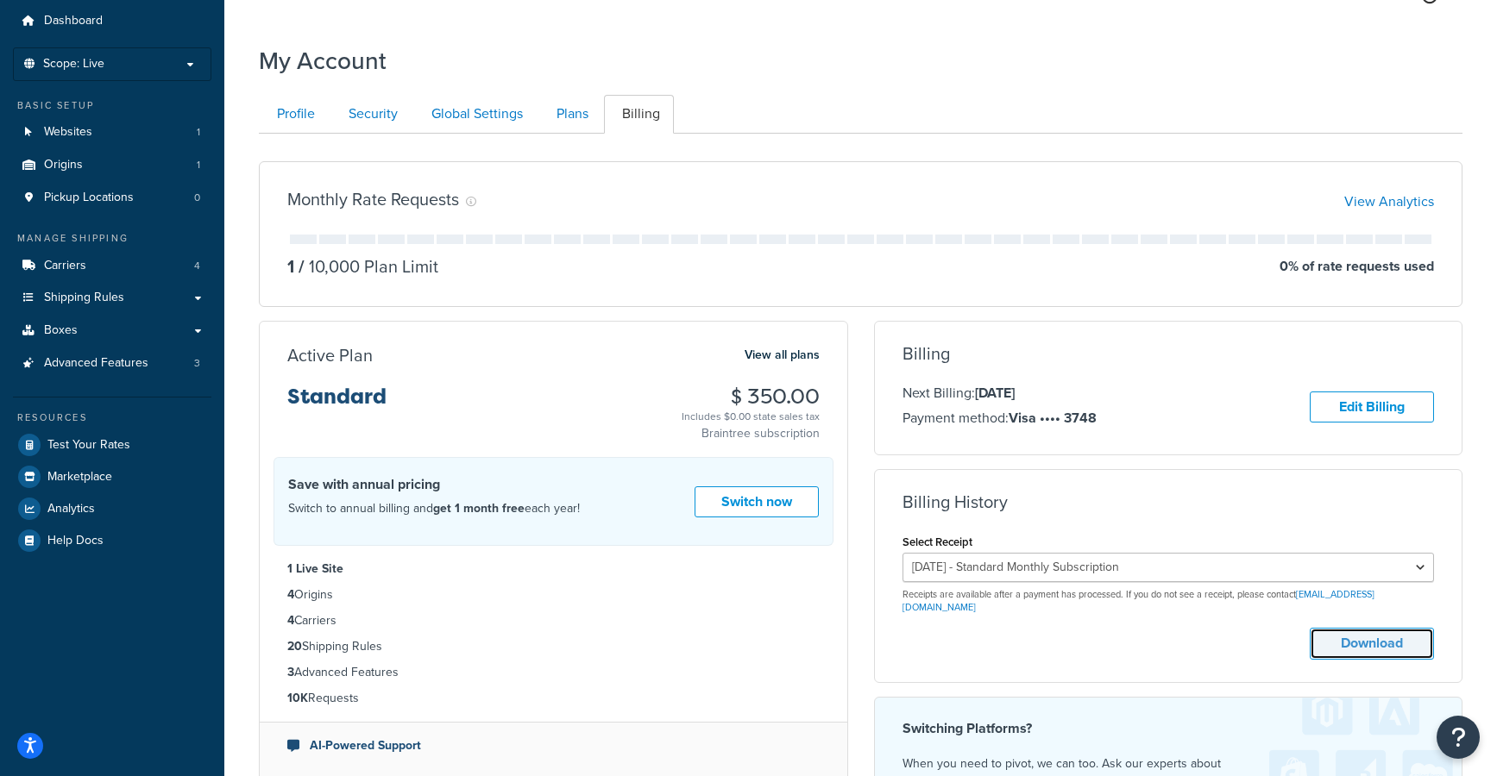
scroll to position [0, 0]
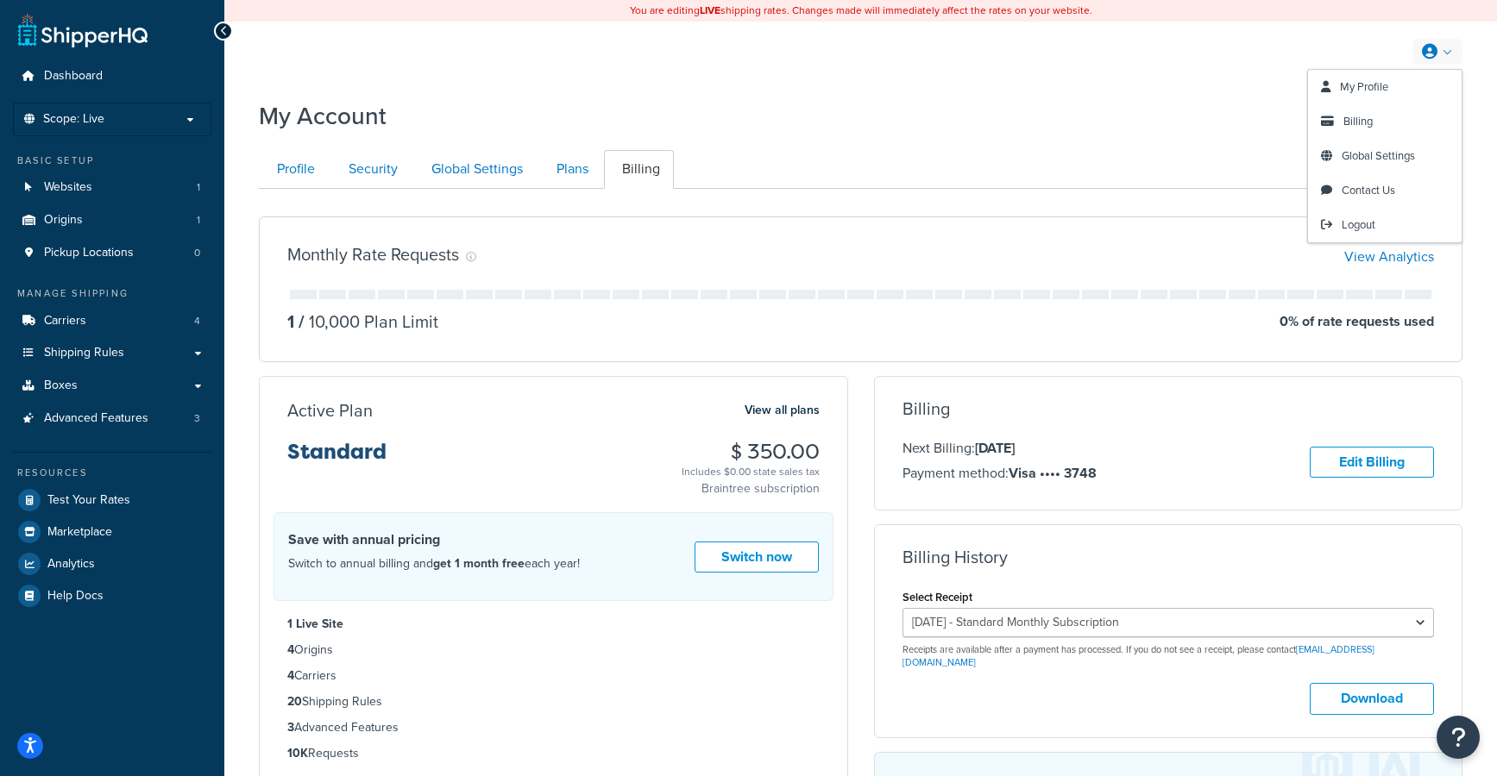
click at [1428, 54] on icon at bounding box center [1430, 52] width 16 height 16
click at [1365, 87] on span "My Profile" at bounding box center [1364, 87] width 48 height 16
